Goal: Task Accomplishment & Management: Manage account settings

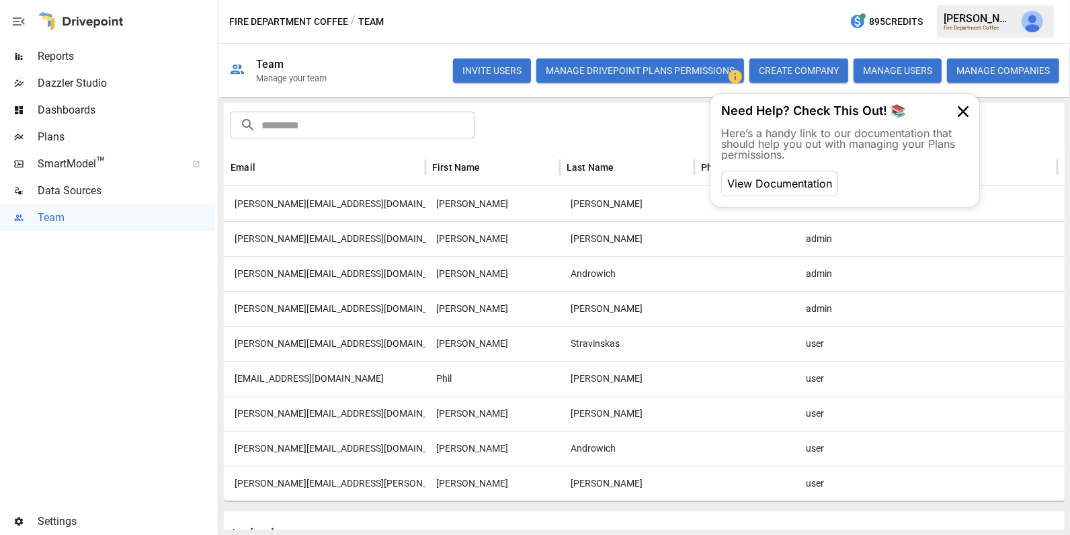
scroll to position [67, 0]
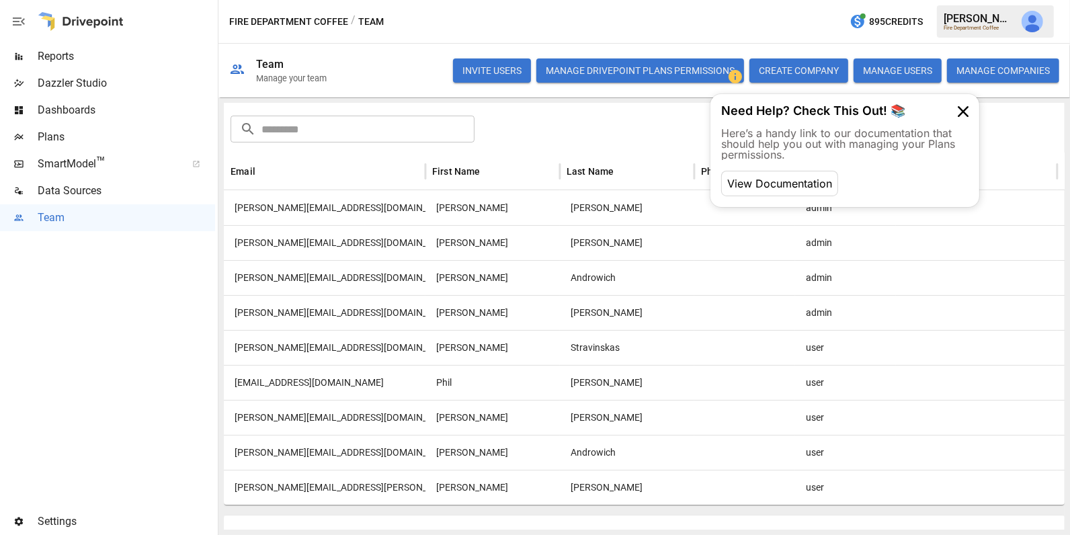
click at [350, 484] on div "[PERSON_NAME][EMAIL_ADDRESS][PERSON_NAME][DOMAIN_NAME]" at bounding box center [325, 487] width 202 height 35
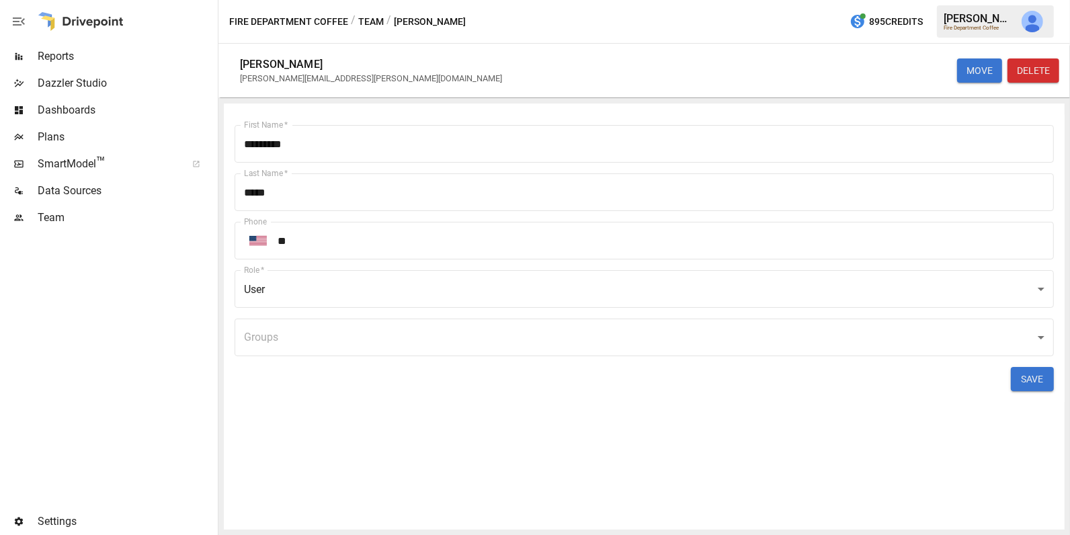
click at [393, 0] on body "Reports Dazzler Studio Dashboards Plans SmartModel ™ Data Sources Team Settings…" at bounding box center [535, 0] width 1070 height 0
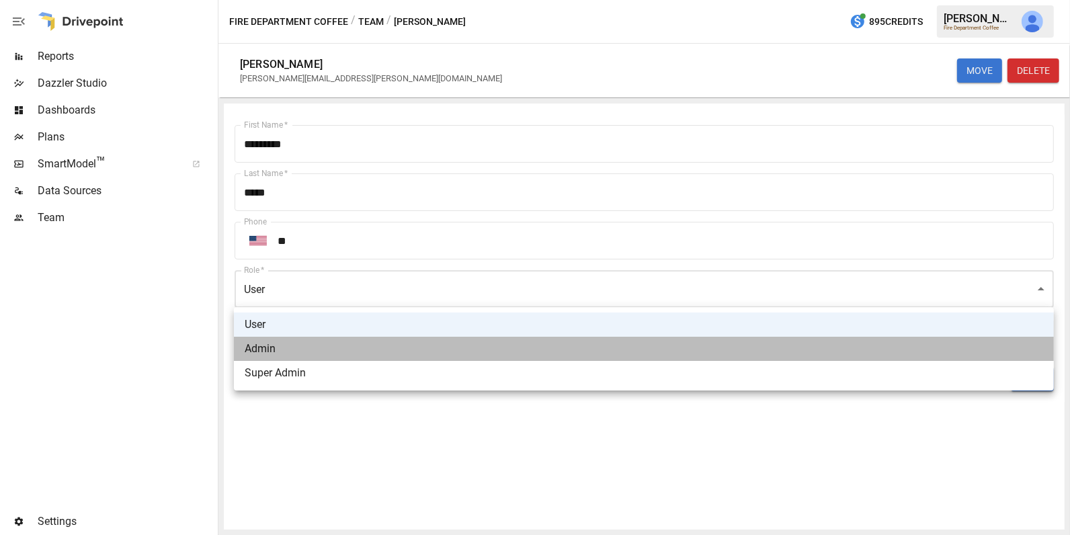
click at [349, 351] on li "Admin" at bounding box center [644, 349] width 820 height 24
type input "*****"
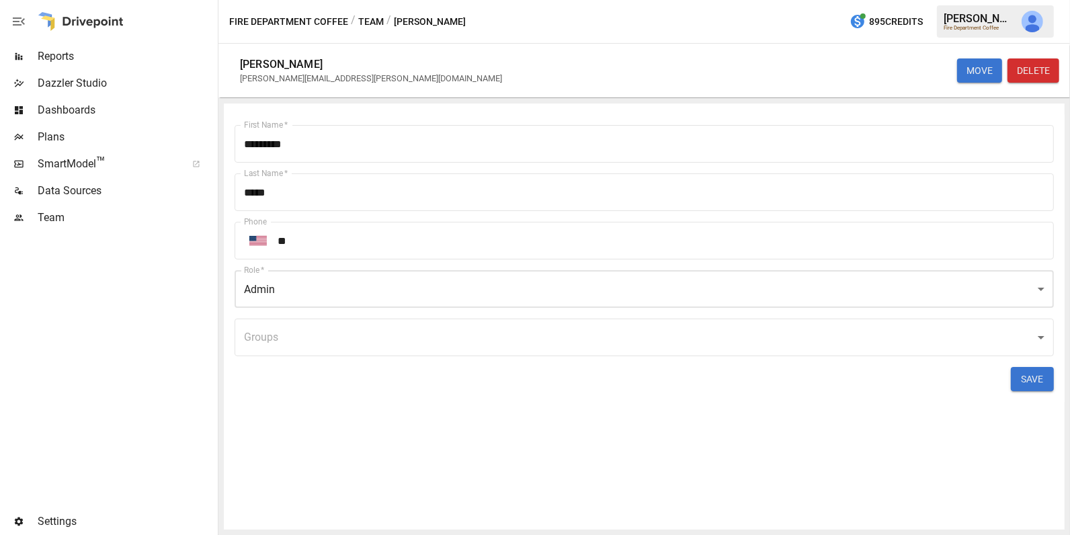
click at [1038, 380] on button "SAVE" at bounding box center [1031, 379] width 43 height 24
